Goal: Find specific page/section: Find specific page/section

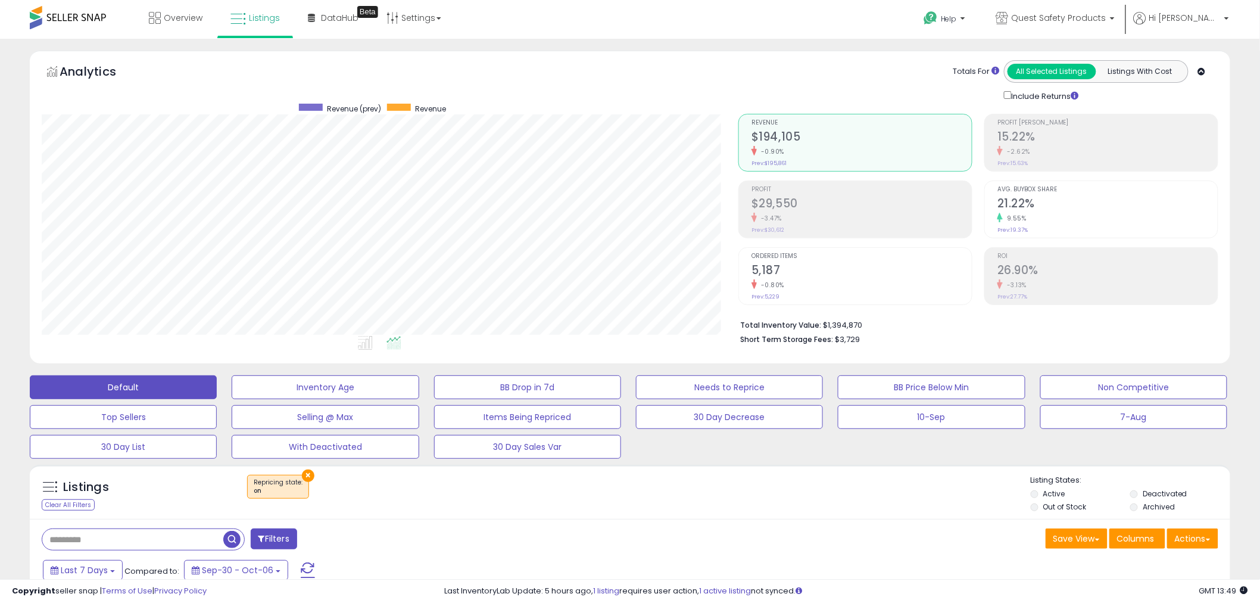
scroll to position [244, 697]
click at [263, 26] on link "Listings" at bounding box center [255, 18] width 67 height 36
click at [236, 31] on link "Listings" at bounding box center [255, 18] width 67 height 36
